Goal: Task Accomplishment & Management: Manage account settings

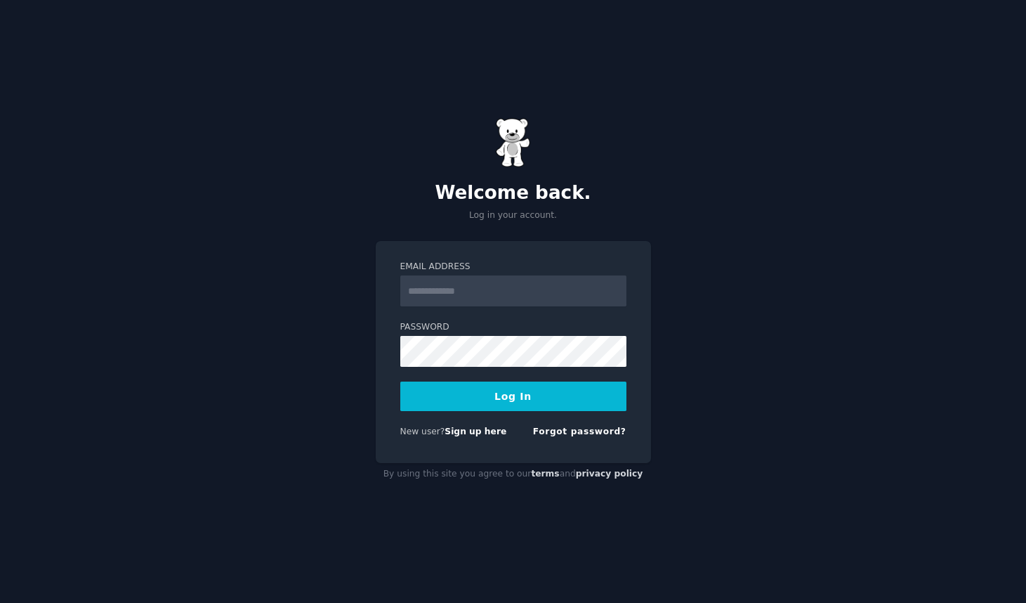
click at [426, 294] on input "Email Address" at bounding box center [513, 290] width 226 height 31
type input "**********"
click at [484, 391] on button "Log In" at bounding box center [513, 396] width 226 height 30
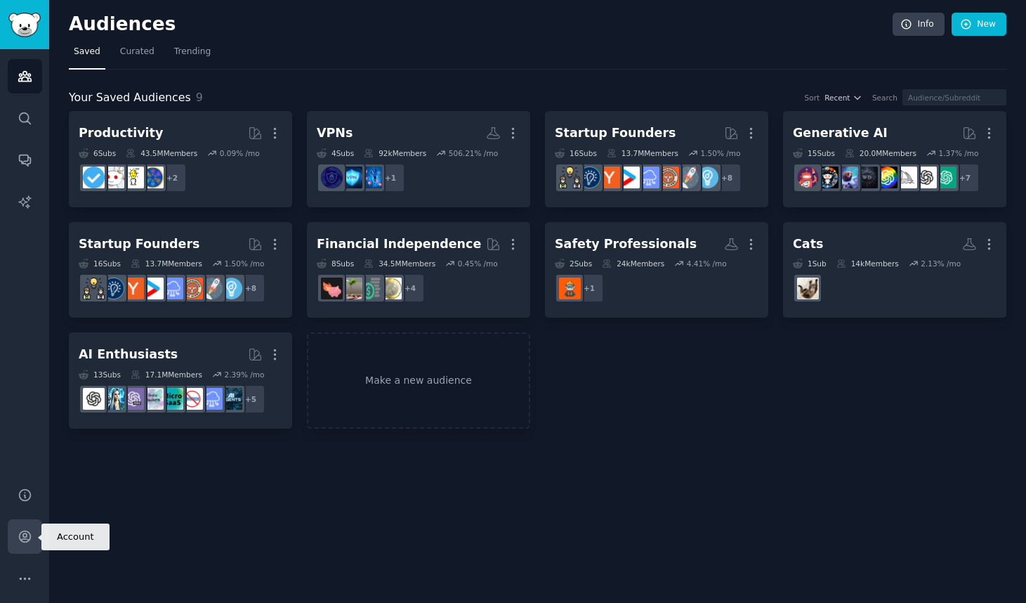
click at [31, 536] on icon "Sidebar" at bounding box center [25, 536] width 15 height 15
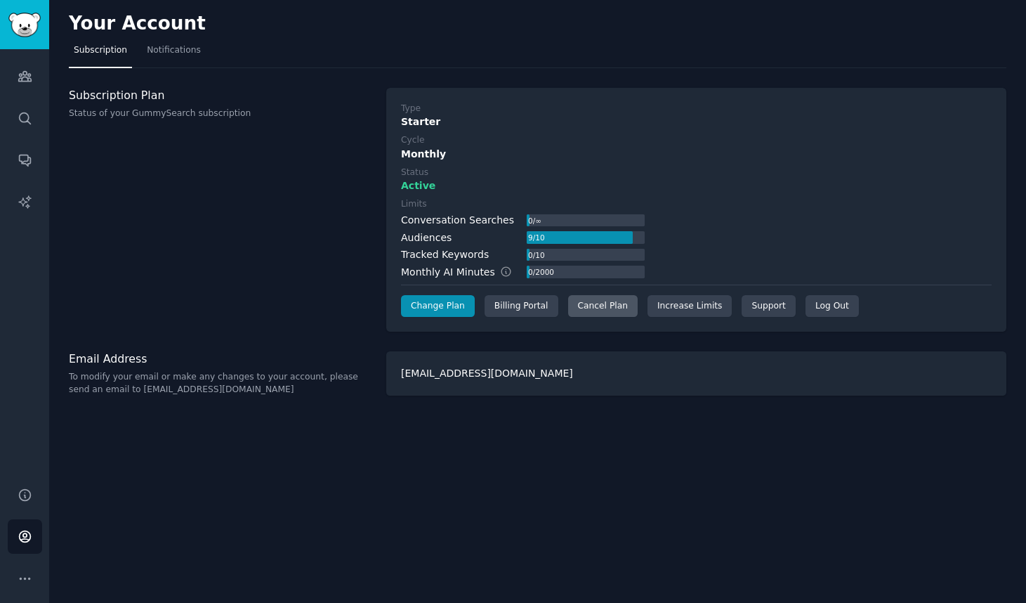
click at [591, 303] on div "Cancel Plan" at bounding box center [603, 306] width 70 height 22
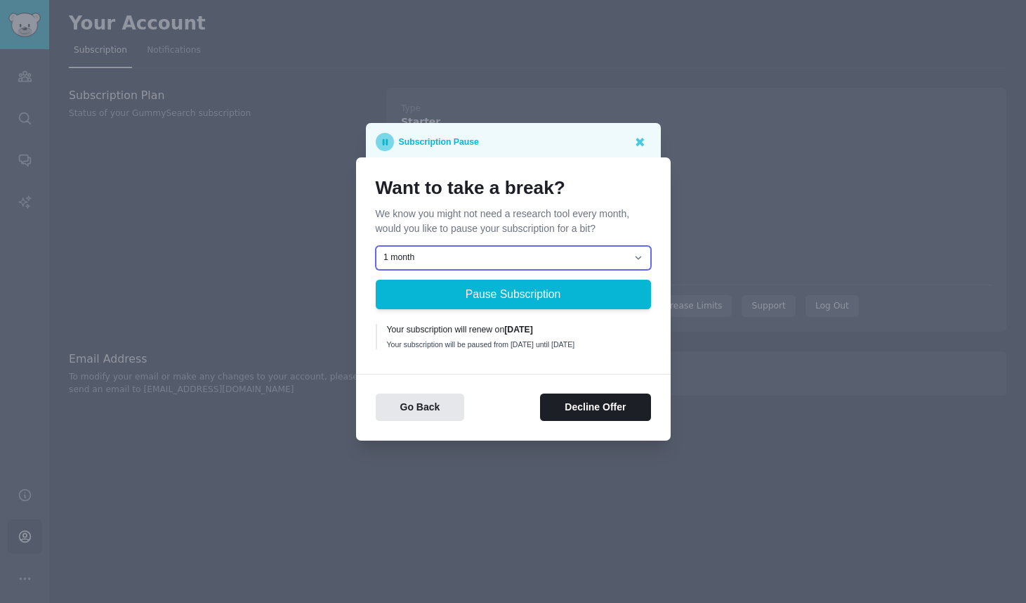
click at [480, 259] on select "1 month 2 months 3 months Choose a custom date to resume" at bounding box center [513, 258] width 275 height 24
select select "[object Object]"
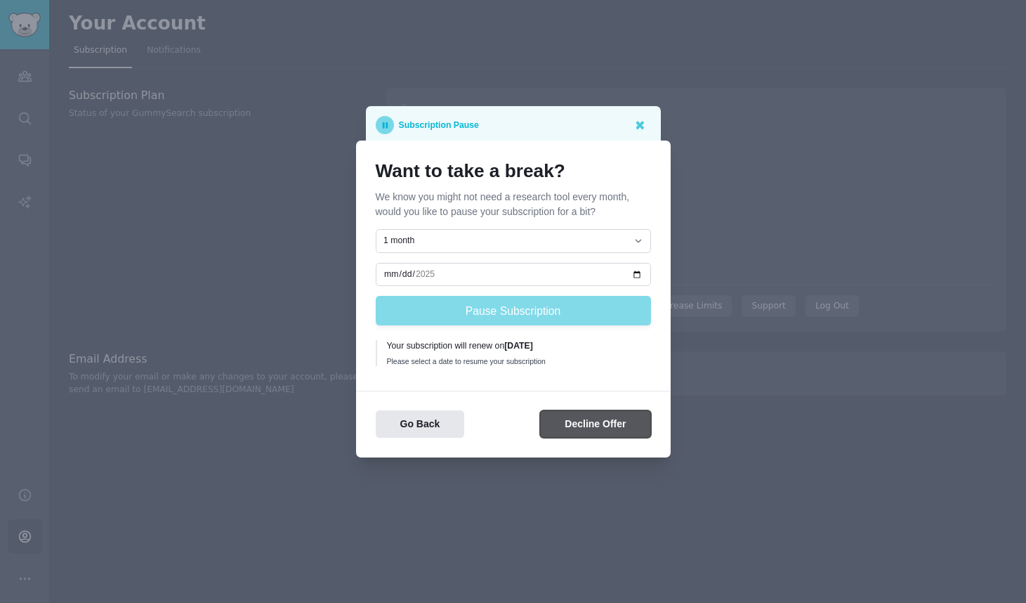
click at [601, 424] on button "Decline Offer" at bounding box center [595, 423] width 110 height 27
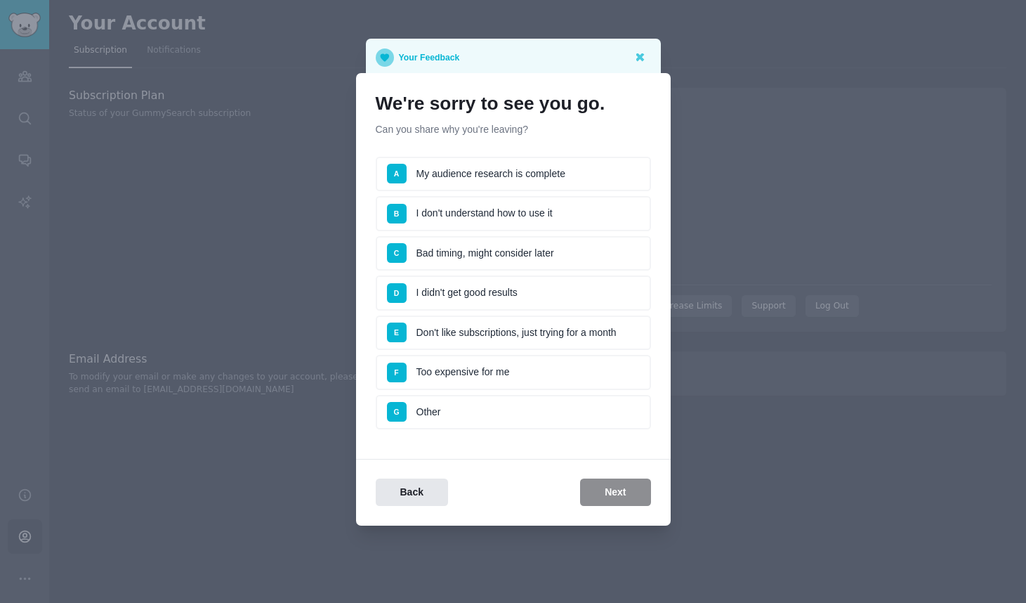
click at [448, 406] on li "G Other" at bounding box center [513, 412] width 275 height 35
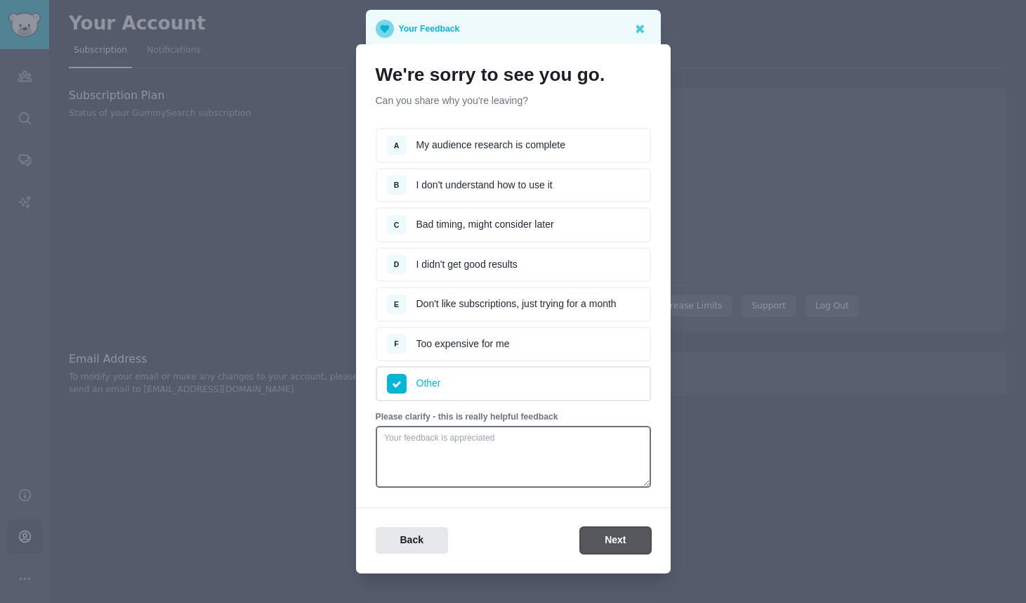
click at [627, 545] on button "Next" at bounding box center [615, 540] width 70 height 27
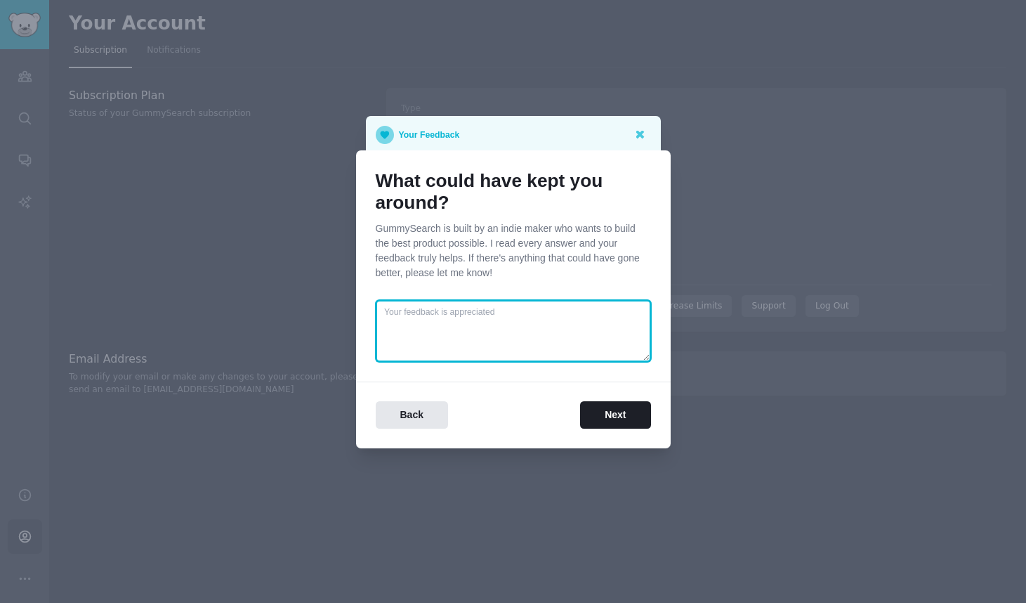
click at [425, 331] on textarea at bounding box center [513, 331] width 275 height 62
type textarea "na"
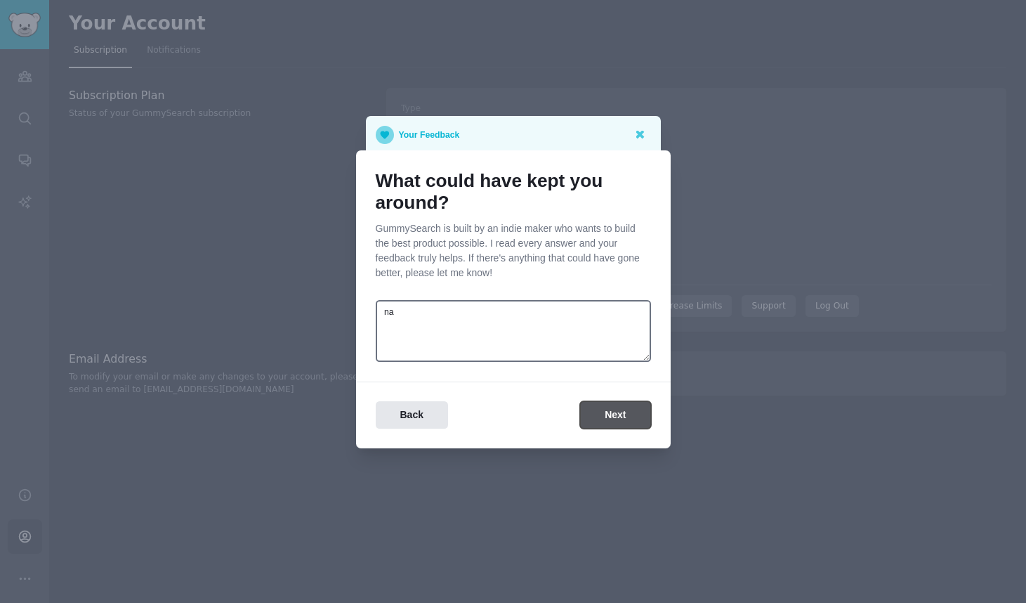
click at [602, 412] on button "Next" at bounding box center [615, 414] width 70 height 27
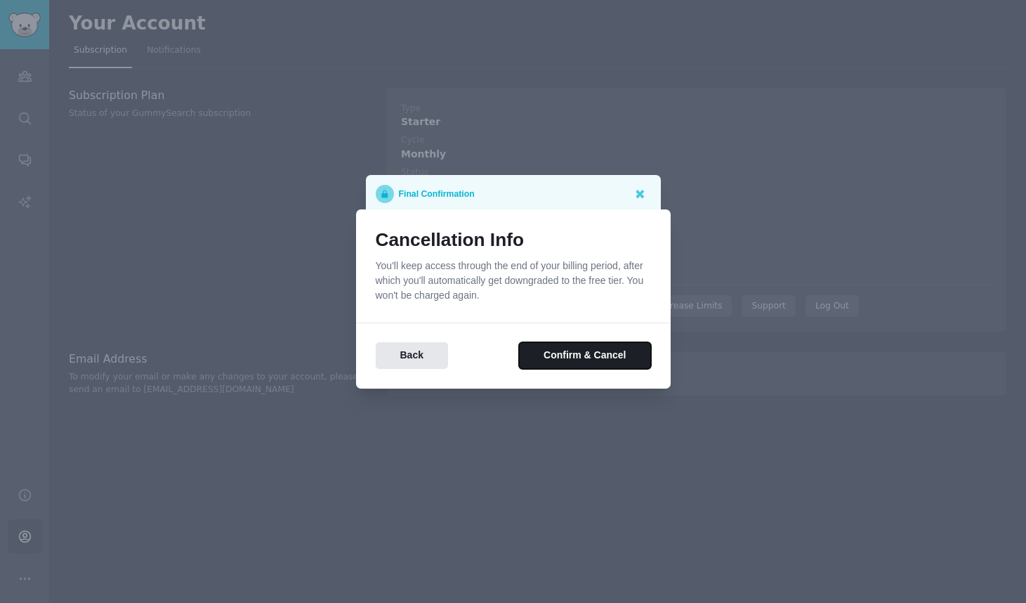
click at [562, 357] on button "Confirm & Cancel" at bounding box center [584, 355] width 131 height 27
